Goal: Information Seeking & Learning: Learn about a topic

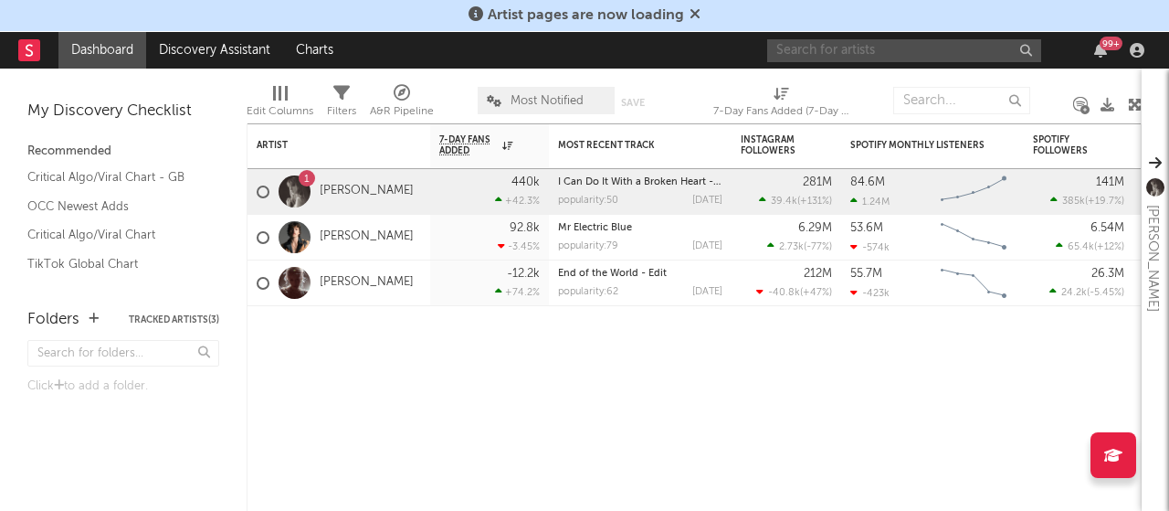
click at [906, 47] on input "text" at bounding box center [904, 50] width 274 height 23
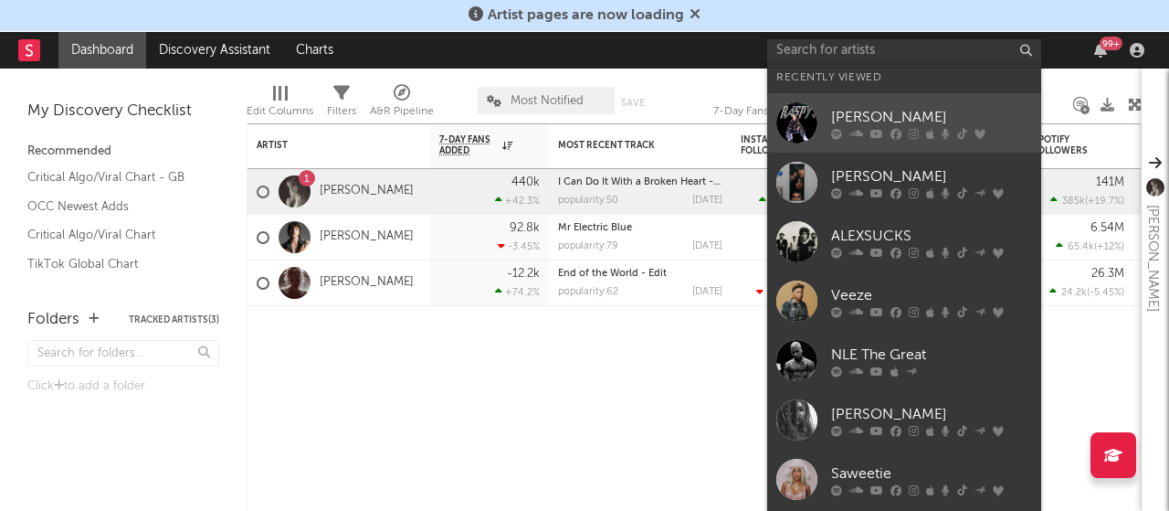
click at [913, 126] on div "[PERSON_NAME]" at bounding box center [931, 118] width 201 height 22
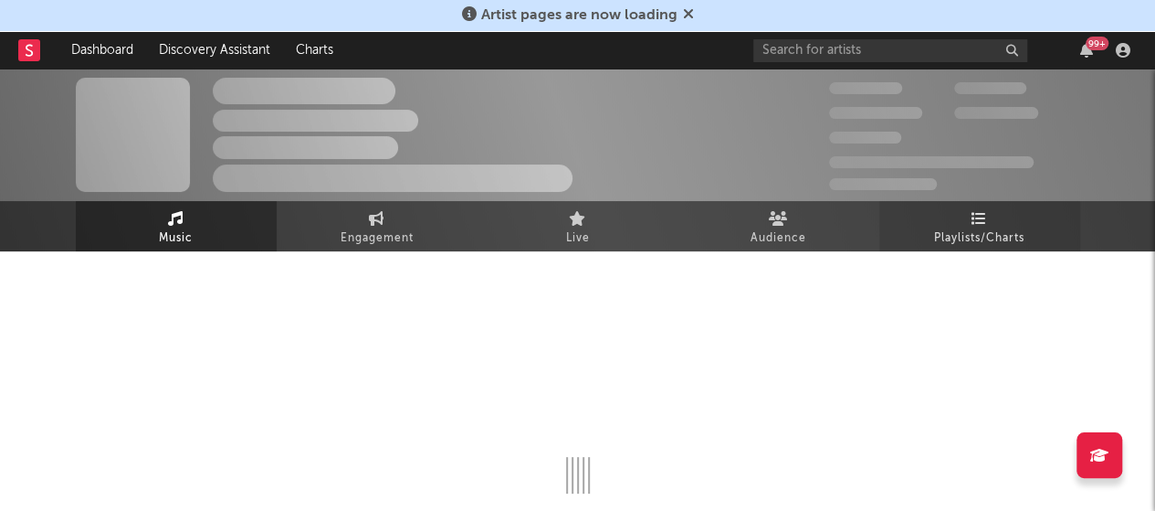
click at [961, 218] on link "Playlists/Charts" at bounding box center [980, 226] width 201 height 50
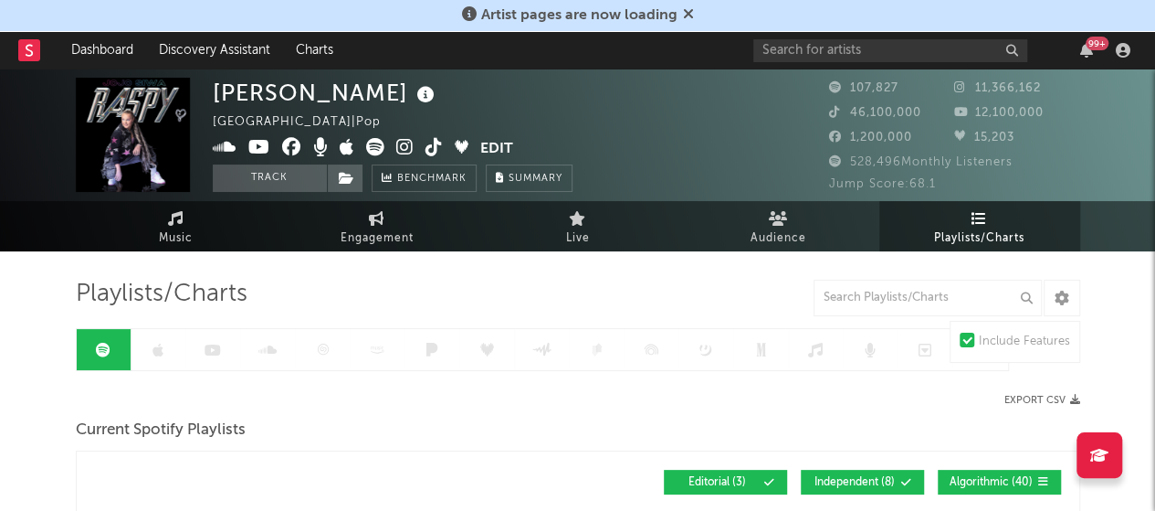
click at [163, 359] on div at bounding box center [543, 349] width 934 height 43
click at [163, 359] on link at bounding box center [159, 349] width 55 height 41
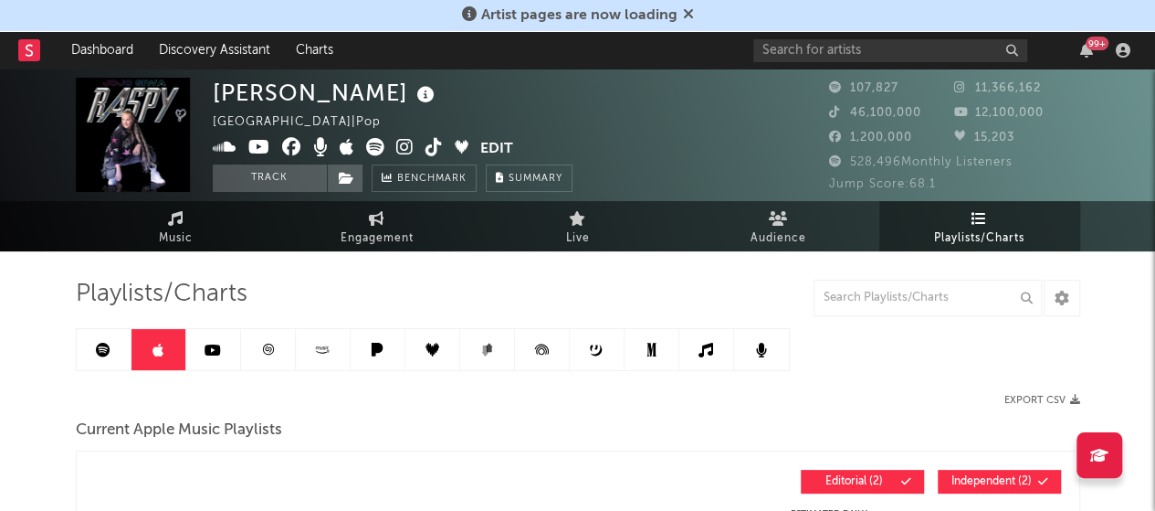
click at [714, 355] on link at bounding box center [707, 349] width 55 height 41
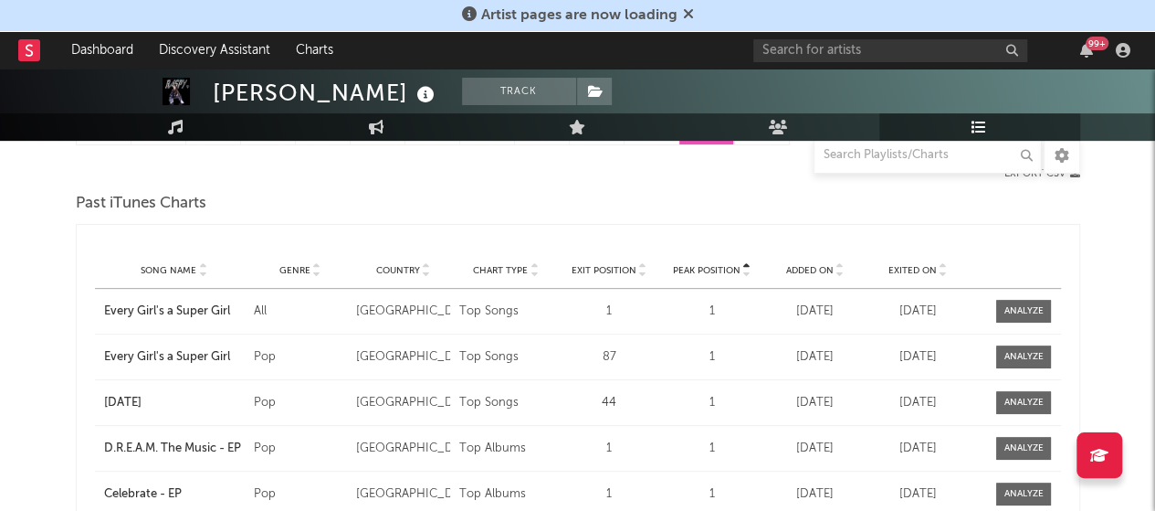
scroll to position [225, 0]
click at [944, 275] on icon at bounding box center [943, 274] width 9 height 7
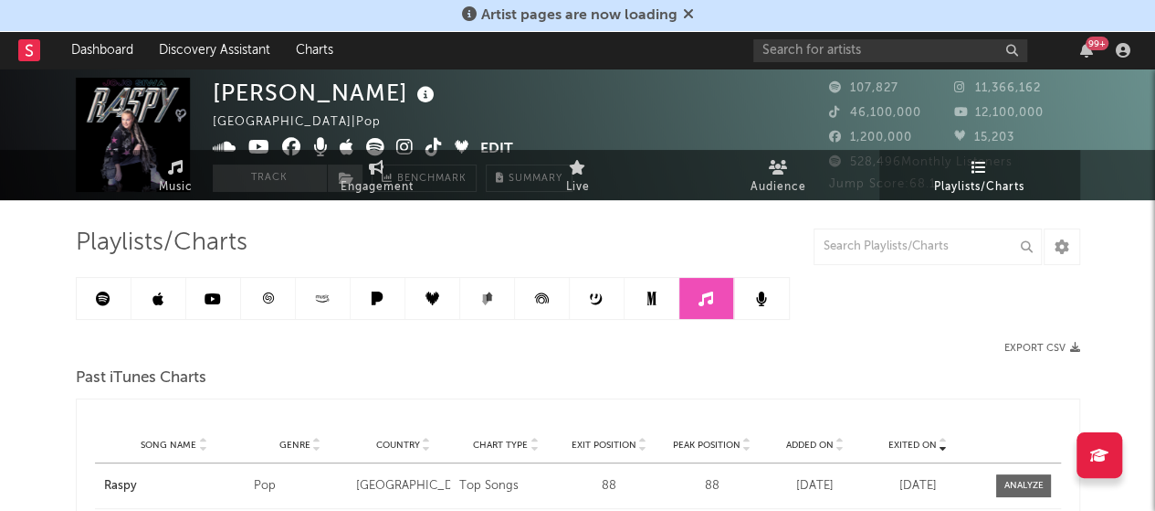
scroll to position [0, 0]
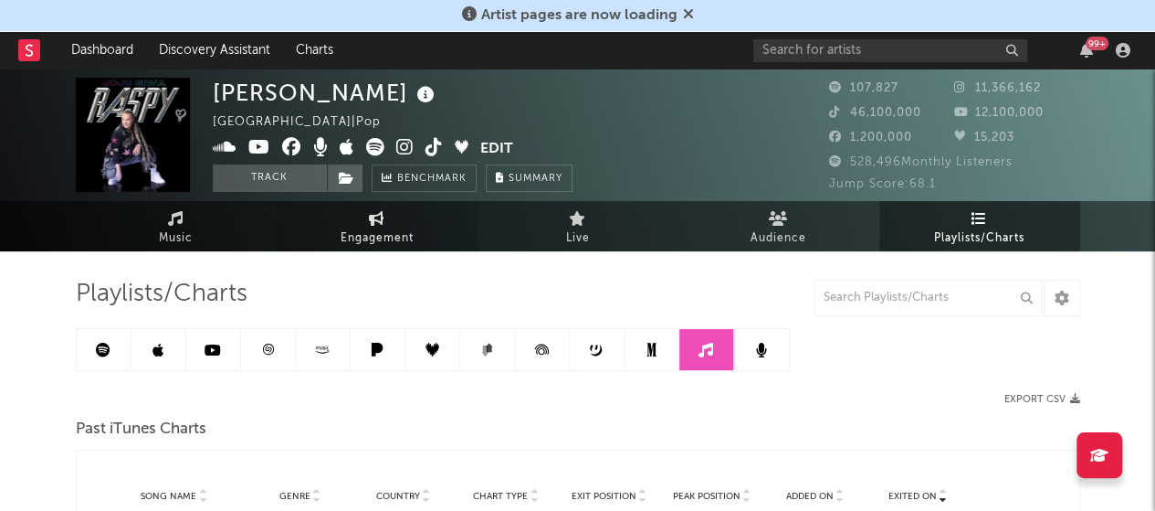
click at [368, 233] on span "Engagement" at bounding box center [377, 238] width 73 height 22
select select "1w"
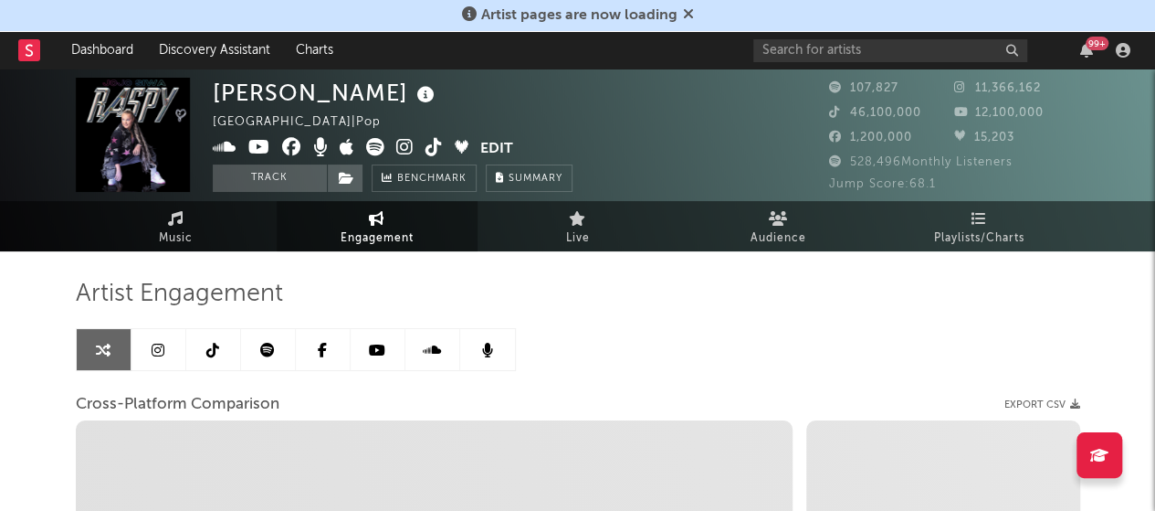
click at [150, 355] on link at bounding box center [159, 349] width 55 height 41
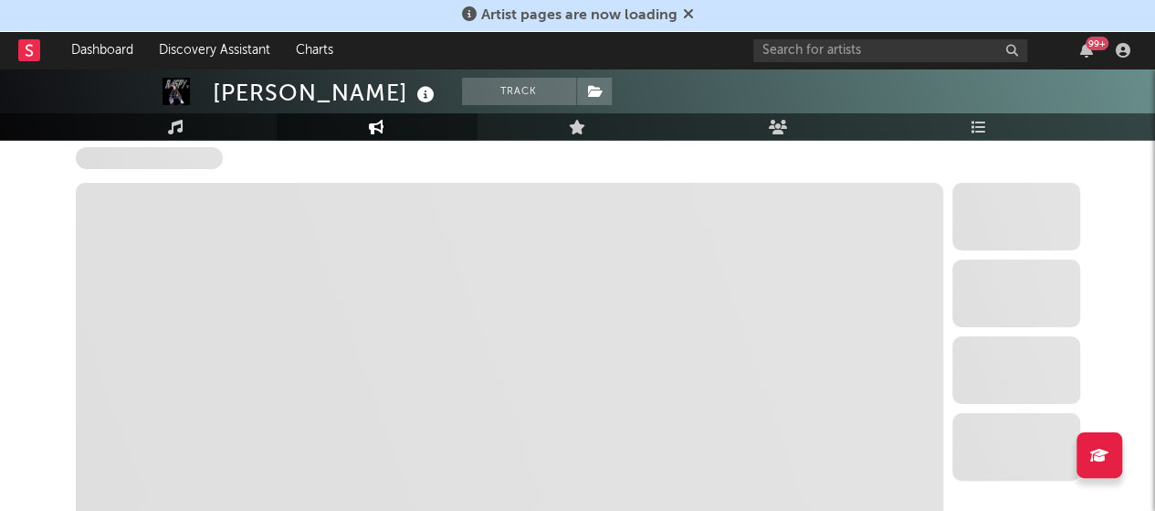
scroll to position [2824, 0]
select select "6m"
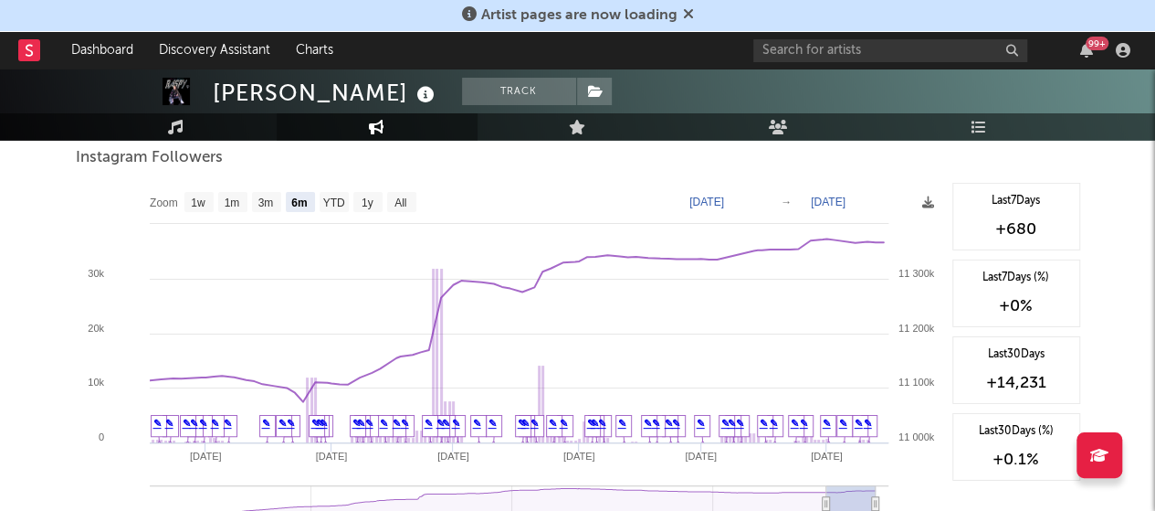
scroll to position [2830, 0]
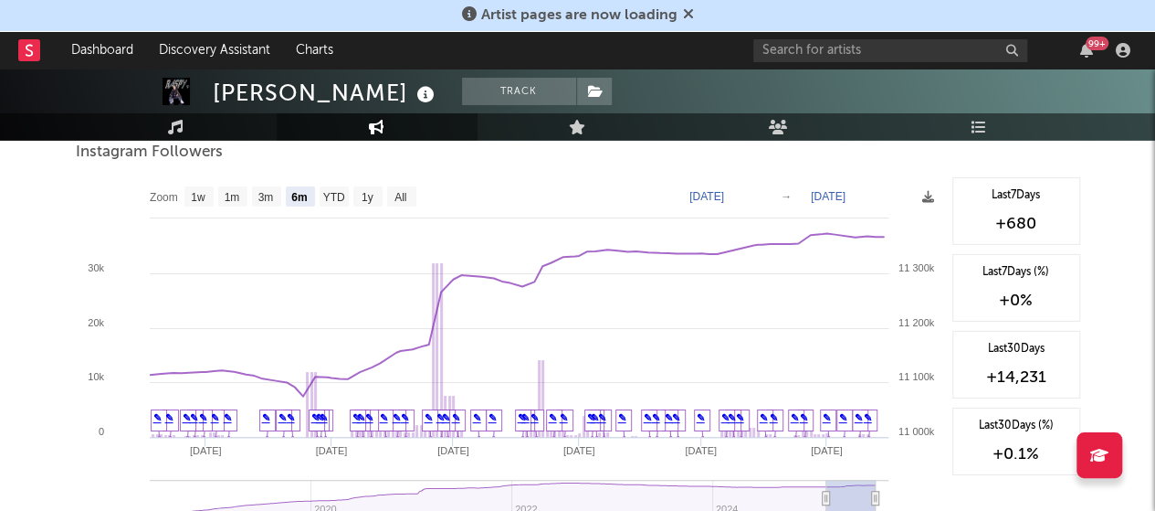
click at [896, 253] on rect at bounding box center [510, 359] width 868 height 365
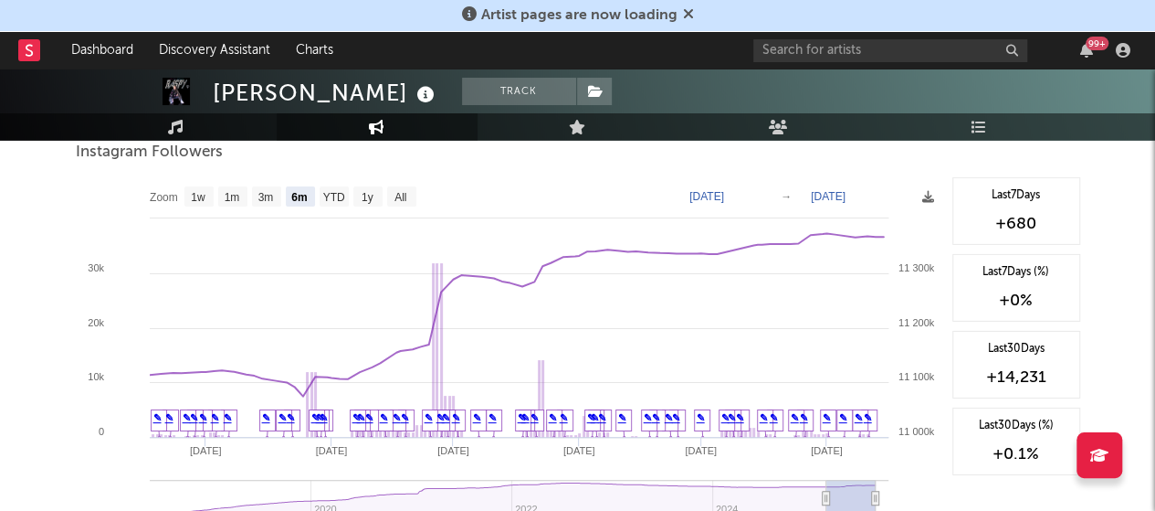
click at [896, 253] on rect at bounding box center [510, 359] width 868 height 365
